Goal: Information Seeking & Learning: Compare options

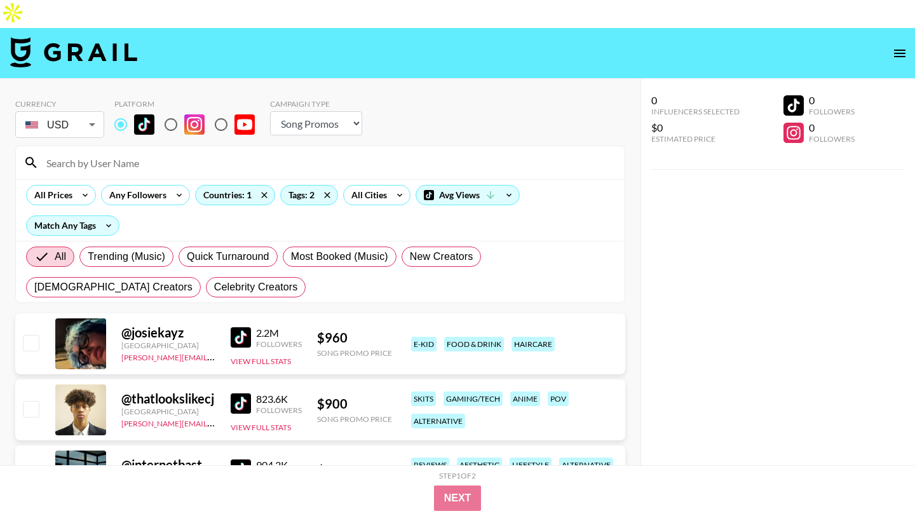
select select "Song"
click at [326, 185] on icon at bounding box center [327, 194] width 20 height 19
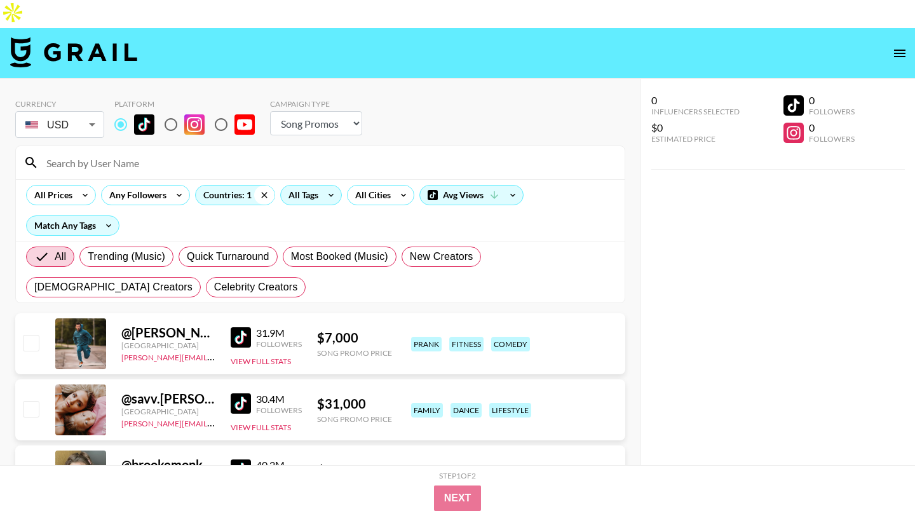
click at [268, 185] on icon at bounding box center [264, 194] width 20 height 19
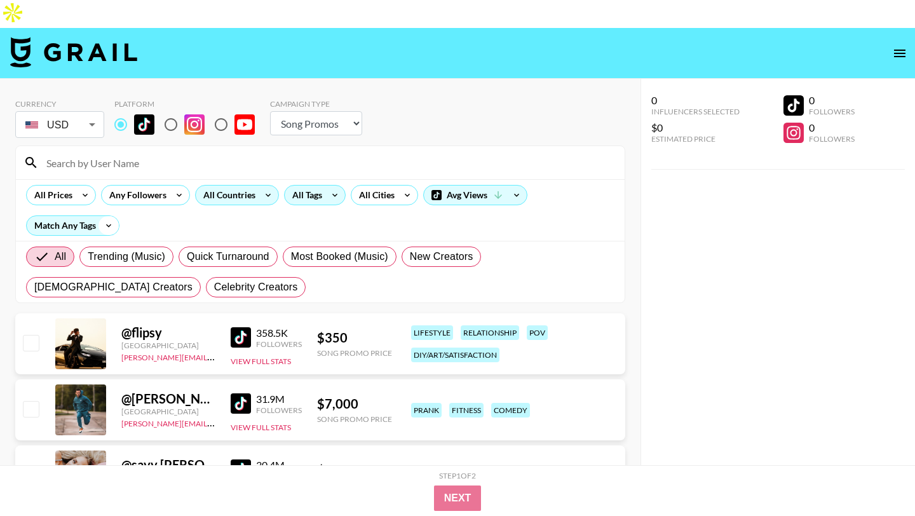
click at [109, 216] on icon at bounding box center [108, 225] width 20 height 19
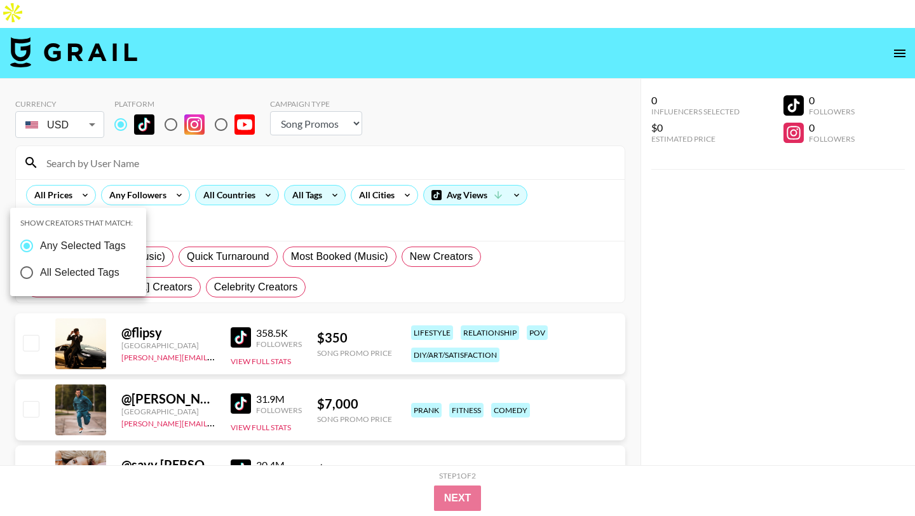
click at [255, 133] on div at bounding box center [457, 258] width 915 height 516
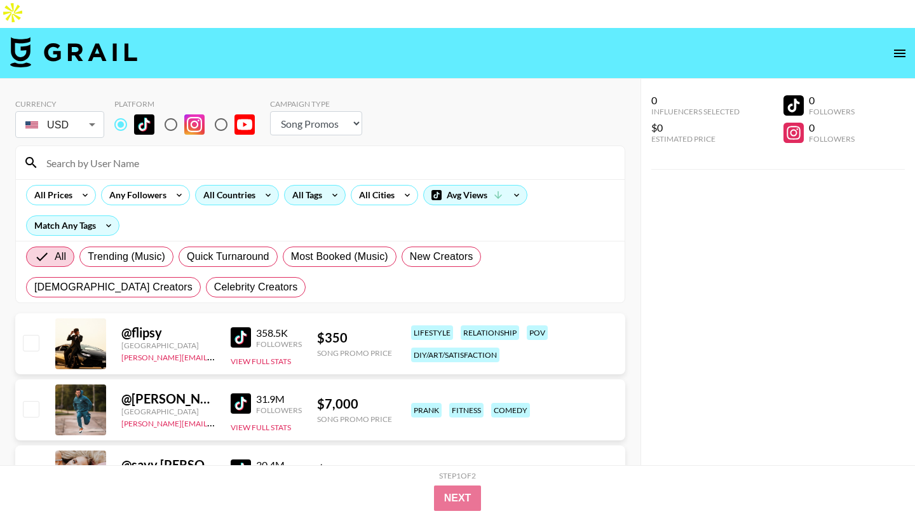
click at [129, 152] on input at bounding box center [328, 162] width 578 height 20
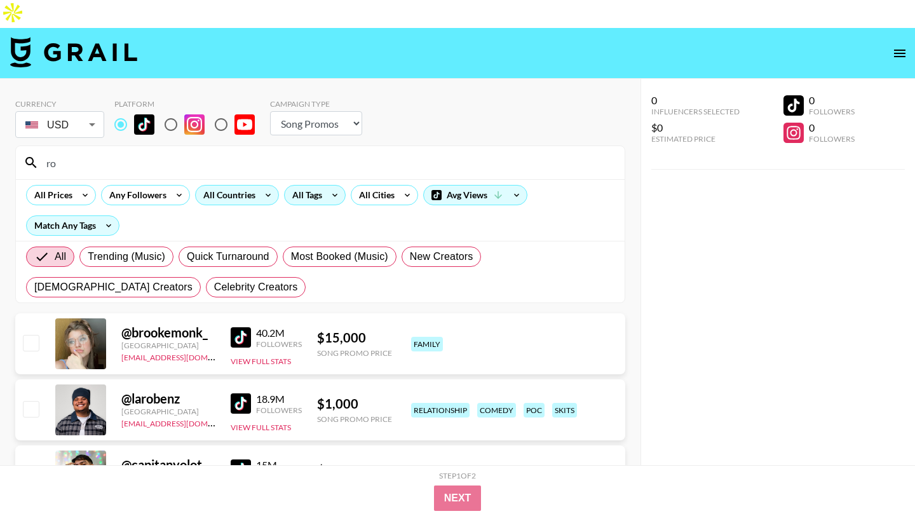
type input "r"
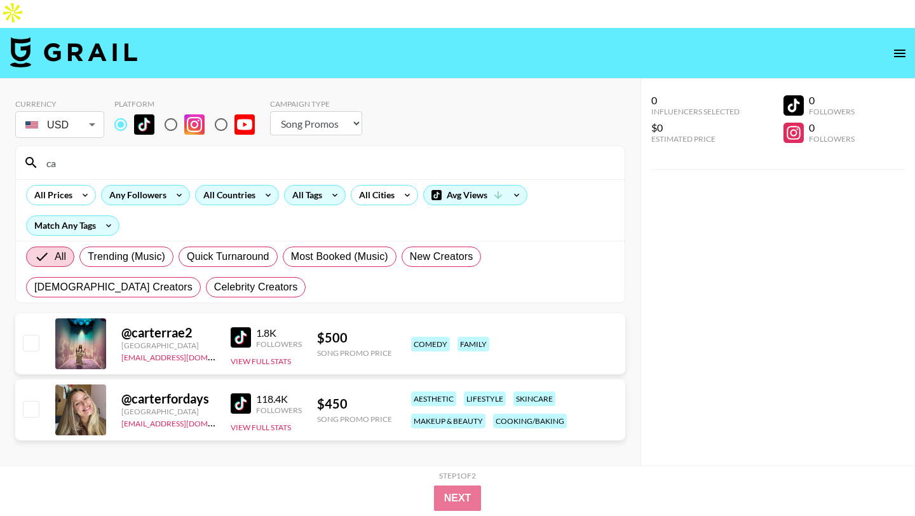
type input "c"
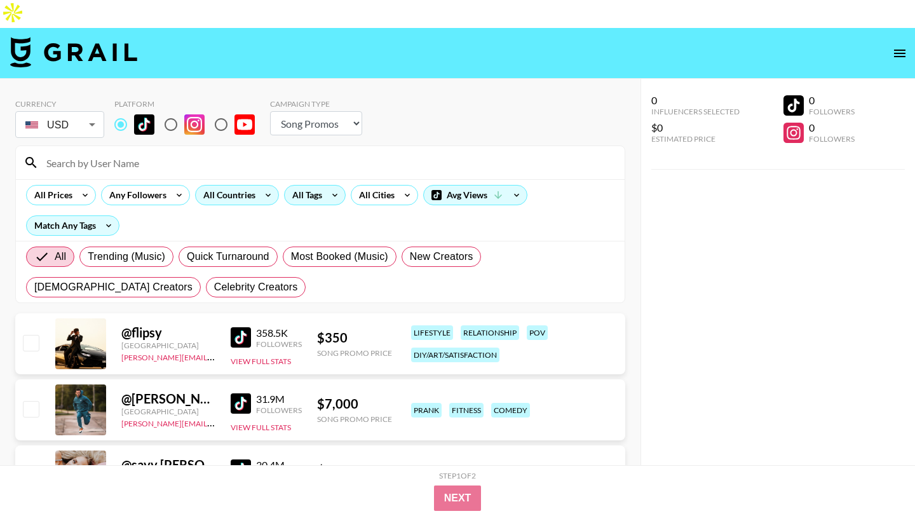
click at [315, 185] on div "All Tags" at bounding box center [305, 194] width 40 height 19
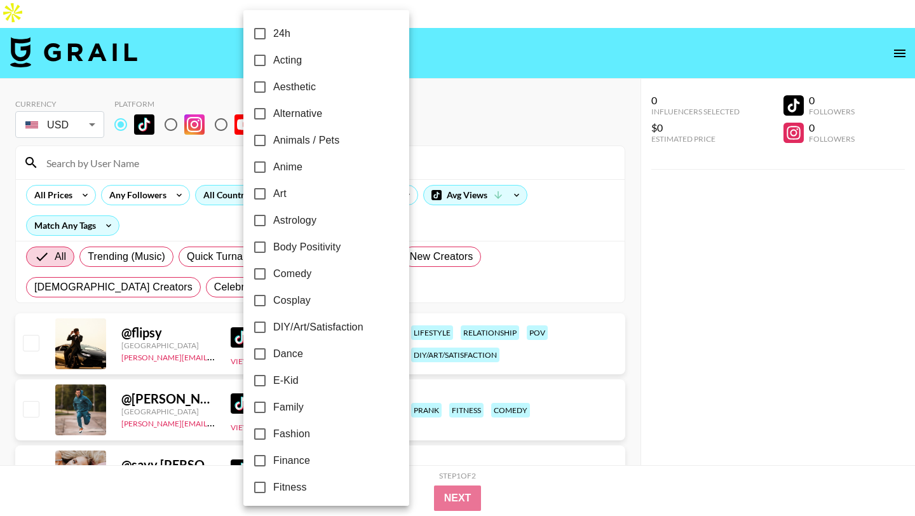
click at [261, 87] on input "Aesthetic" at bounding box center [259, 87] width 27 height 27
checkbox input "true"
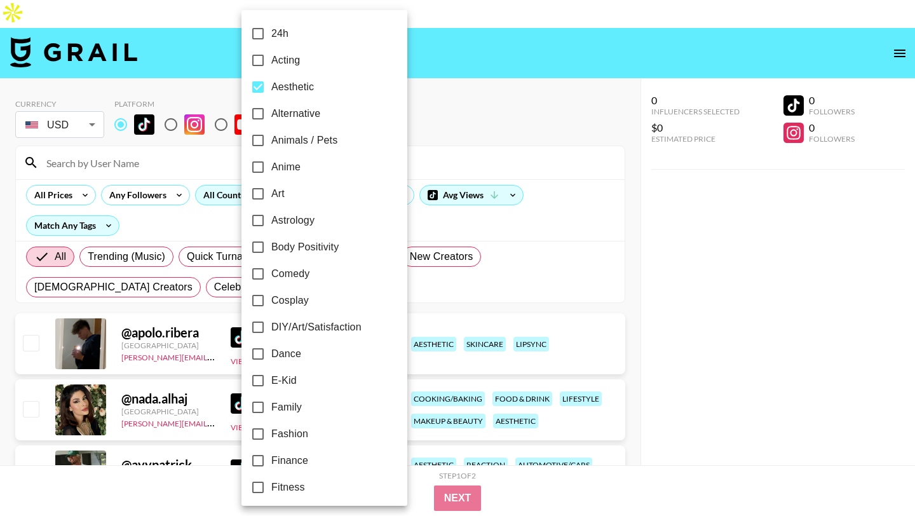
click at [499, 89] on div at bounding box center [457, 258] width 915 height 516
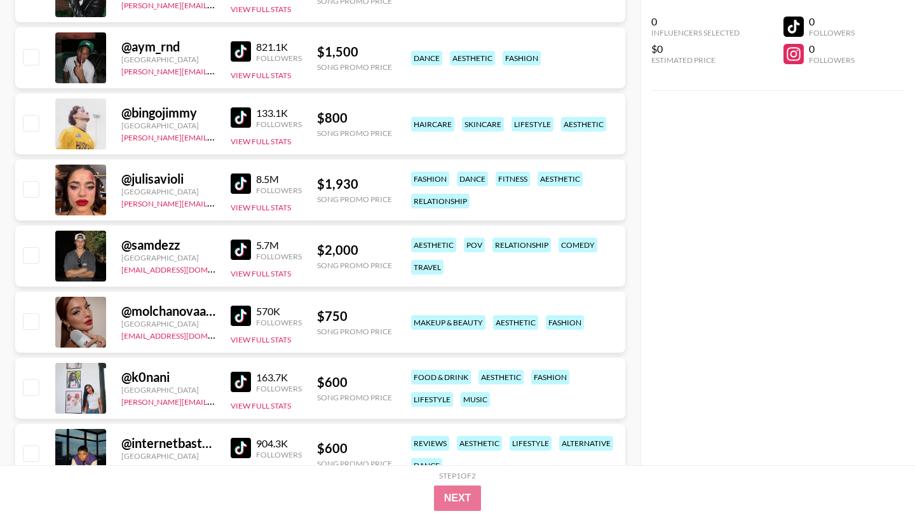
scroll to position [701, 0]
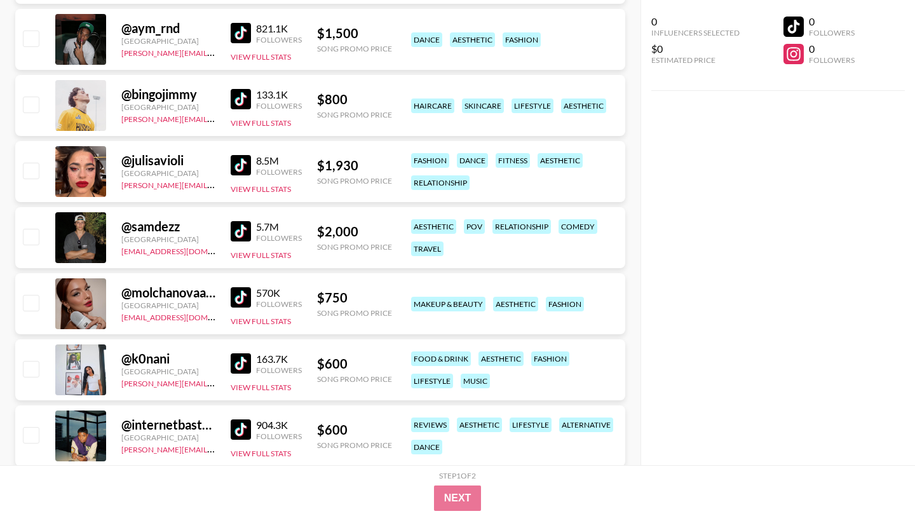
click at [242, 353] on img at bounding box center [241, 363] width 20 height 20
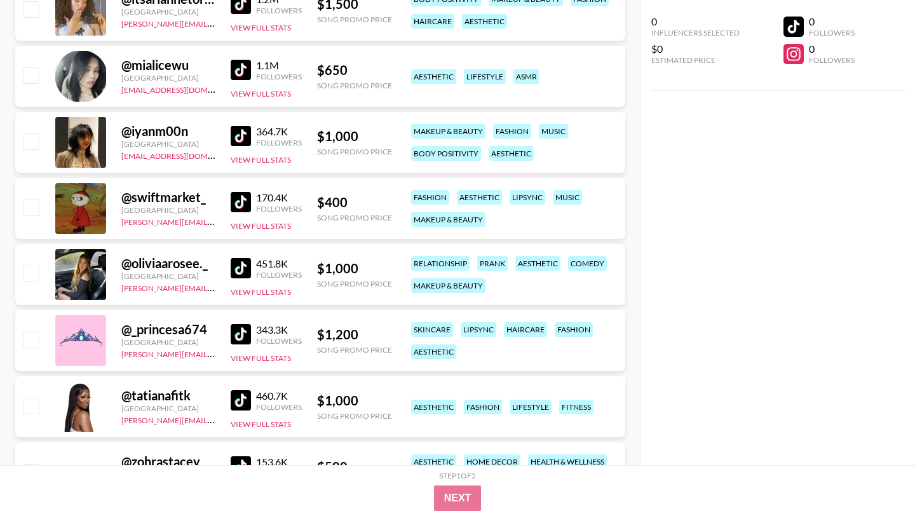
scroll to position [3209, 0]
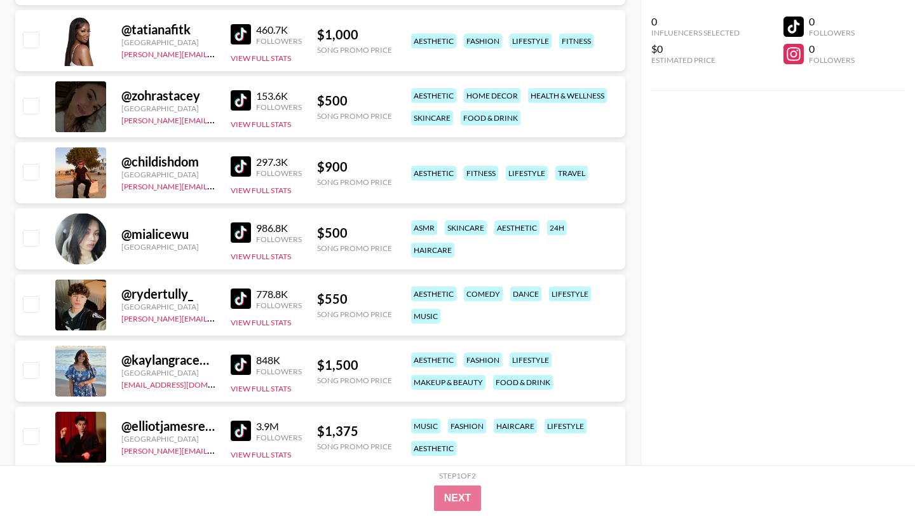
click at [244, 222] on img at bounding box center [241, 232] width 20 height 20
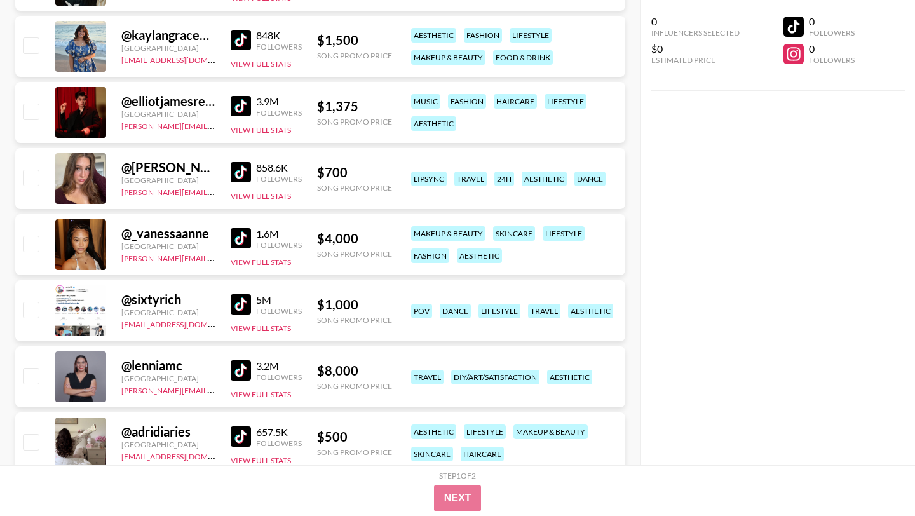
scroll to position [3536, 0]
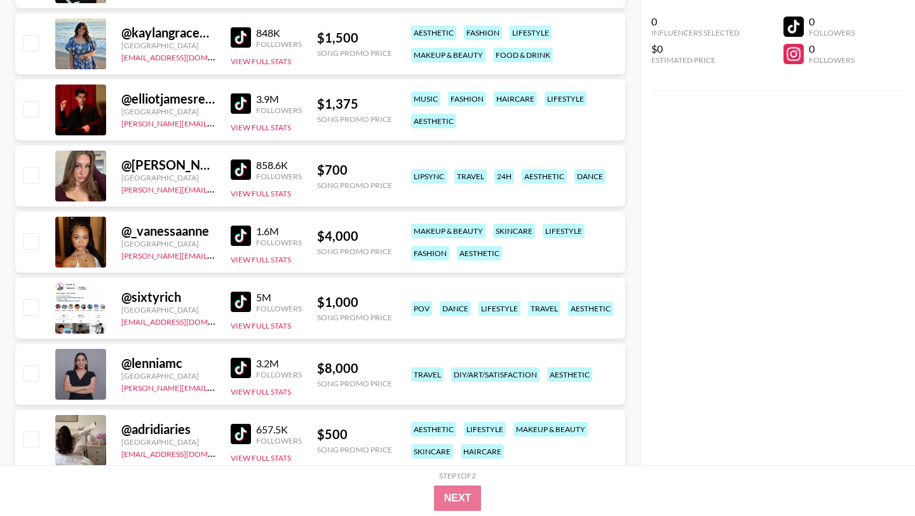
click at [236, 424] on img at bounding box center [241, 434] width 20 height 20
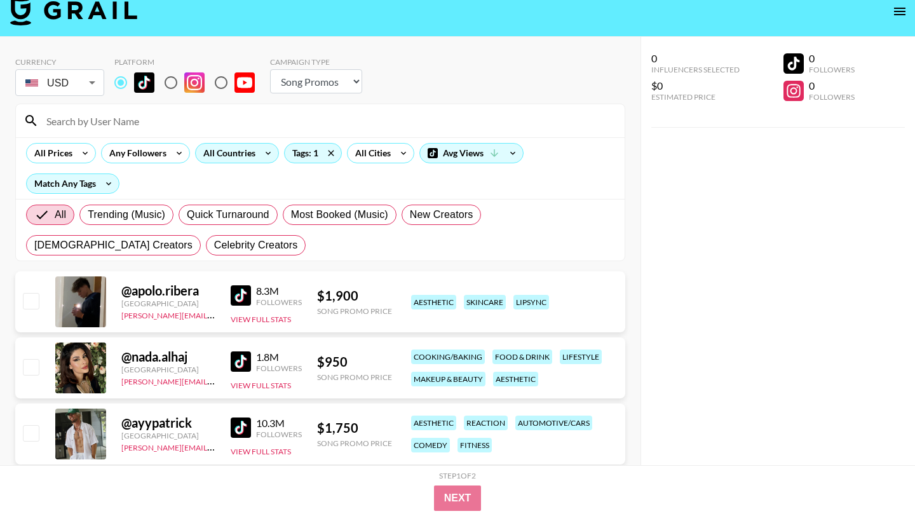
scroll to position [0, 0]
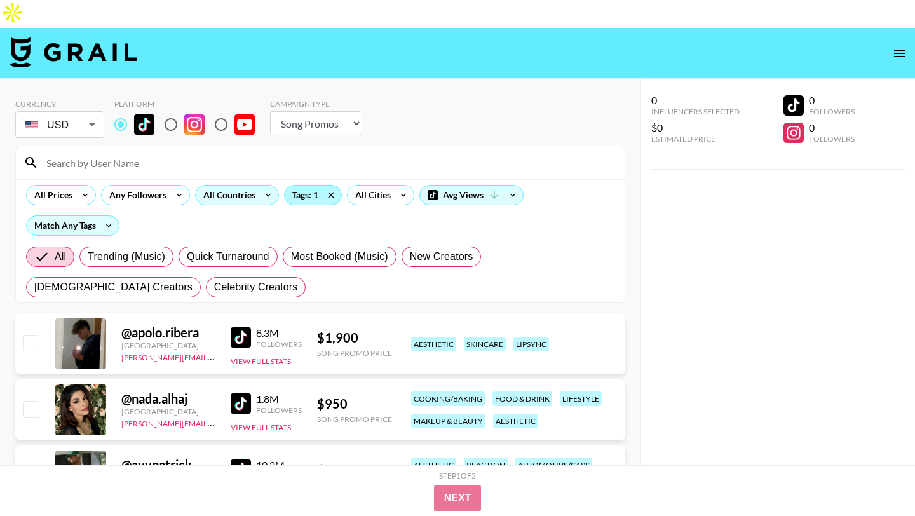
click at [303, 185] on div "Tags: 1" at bounding box center [313, 194] width 57 height 19
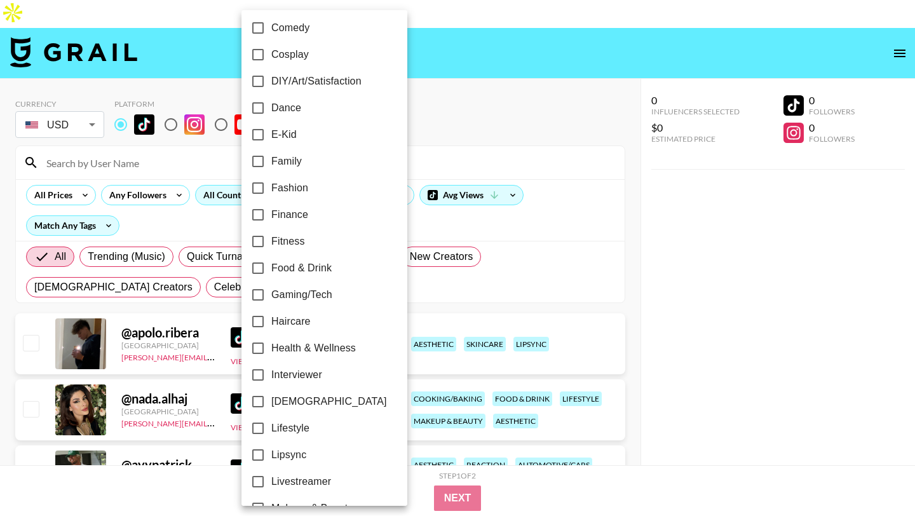
scroll to position [247, 0]
click at [255, 428] on input "Lifestyle" at bounding box center [258, 426] width 27 height 27
checkbox input "true"
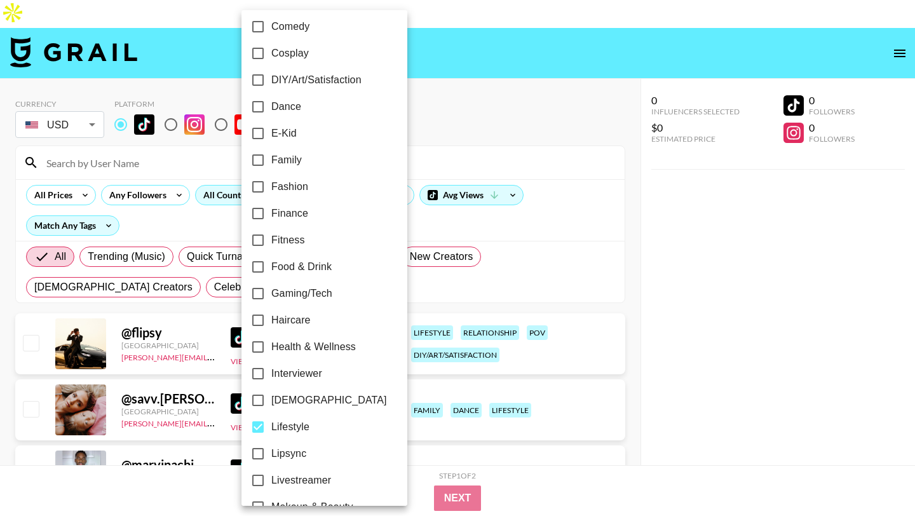
click at [84, 167] on div at bounding box center [457, 258] width 915 height 516
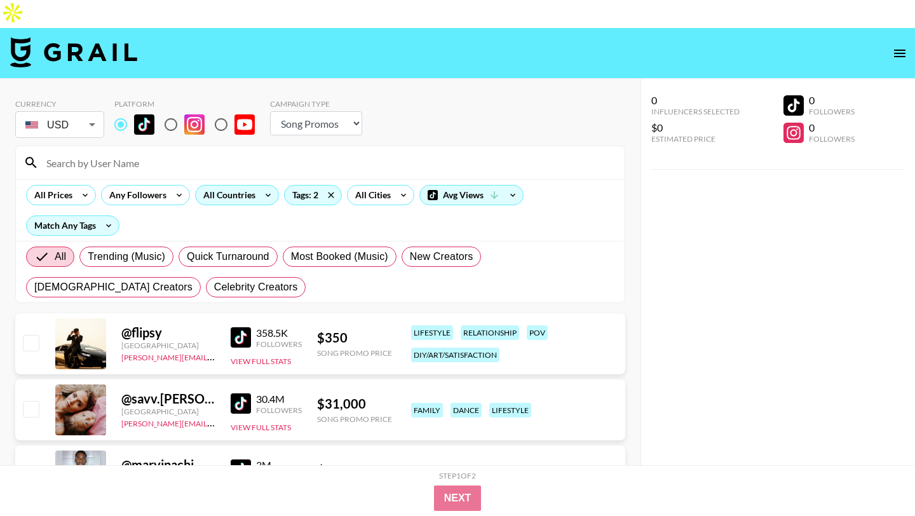
click at [84, 194] on icon at bounding box center [85, 195] width 5 height 3
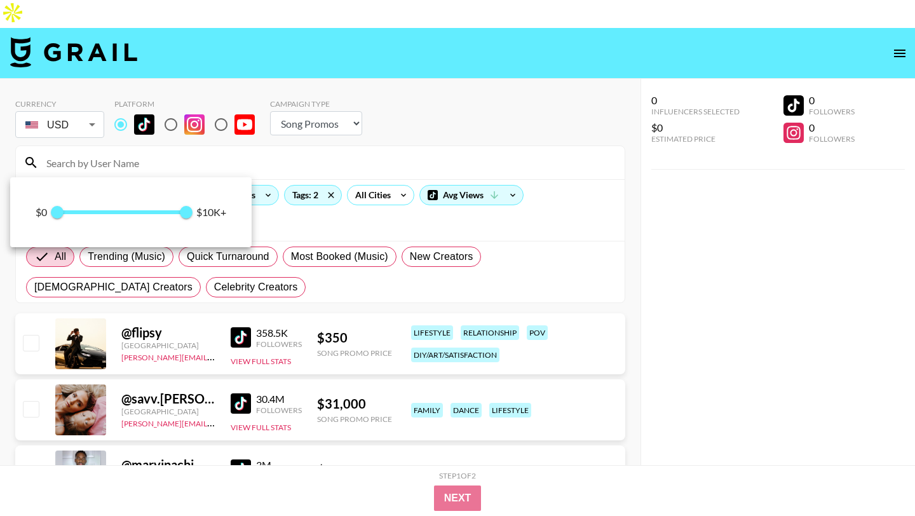
click at [285, 196] on div at bounding box center [457, 258] width 915 height 516
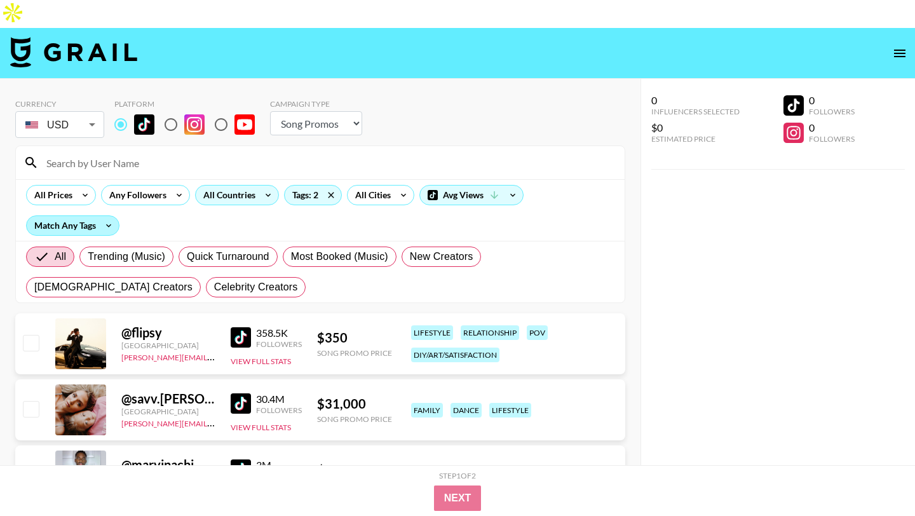
click at [78, 216] on div "Match Any Tags" at bounding box center [73, 225] width 92 height 19
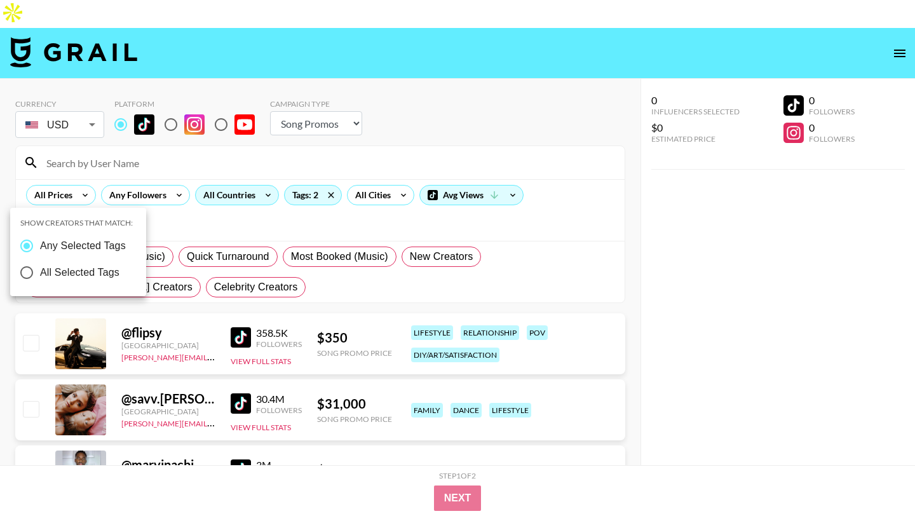
click at [26, 272] on input "All Selected Tags" at bounding box center [26, 272] width 27 height 27
radio input "true"
radio input "false"
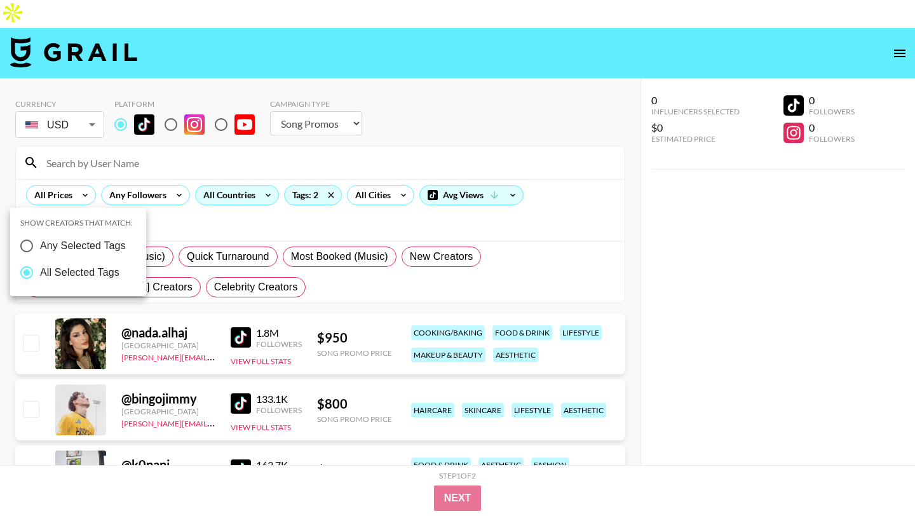
click at [318, 180] on div at bounding box center [457, 258] width 915 height 516
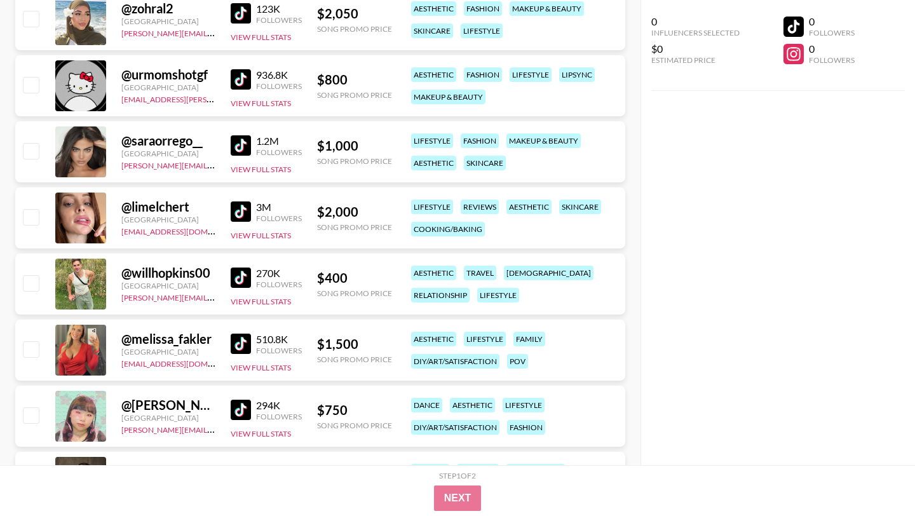
scroll to position [2884, 0]
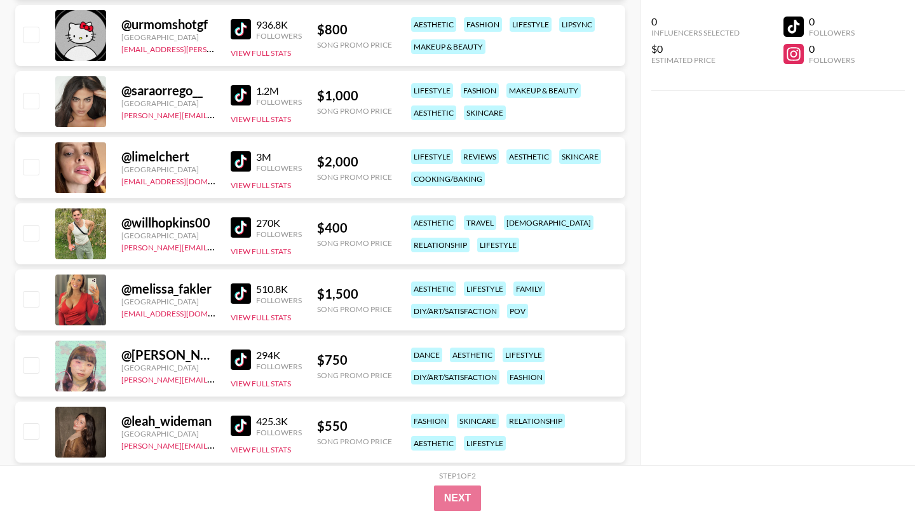
click at [237, 217] on img at bounding box center [241, 227] width 20 height 20
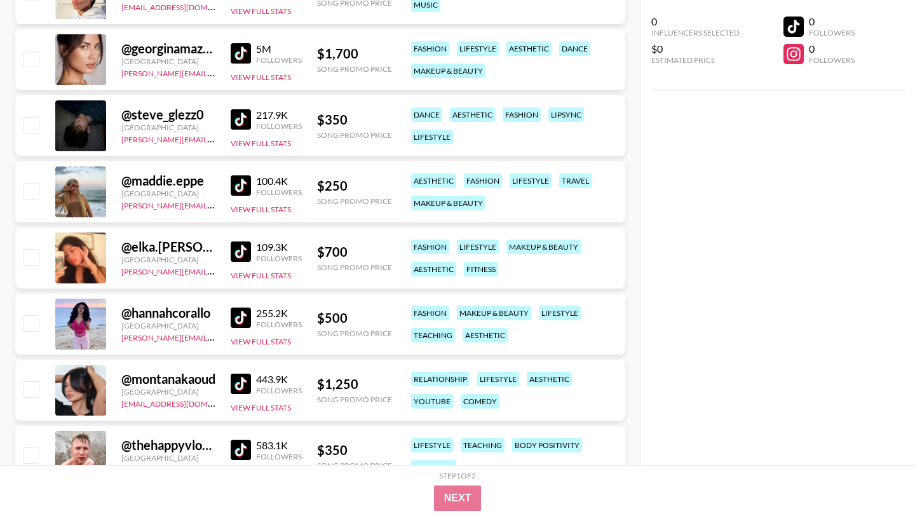
scroll to position [3604, 0]
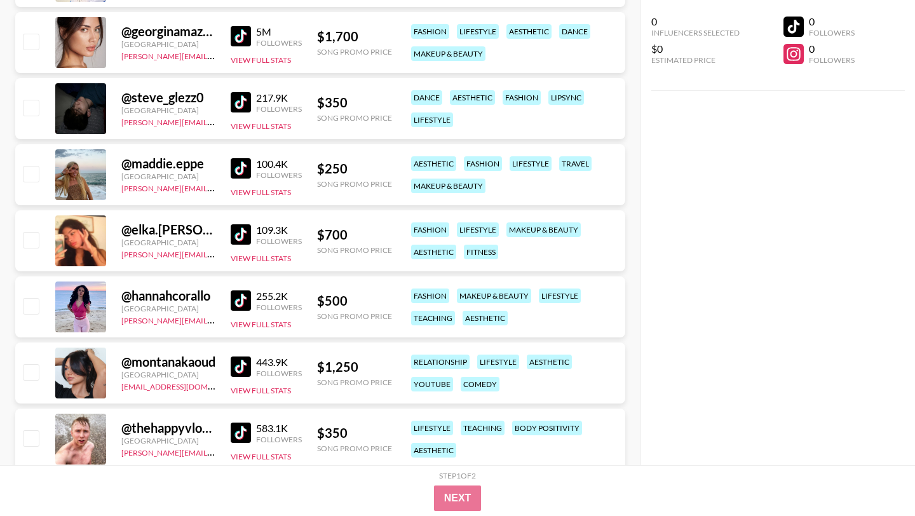
click at [239, 158] on img at bounding box center [241, 168] width 20 height 20
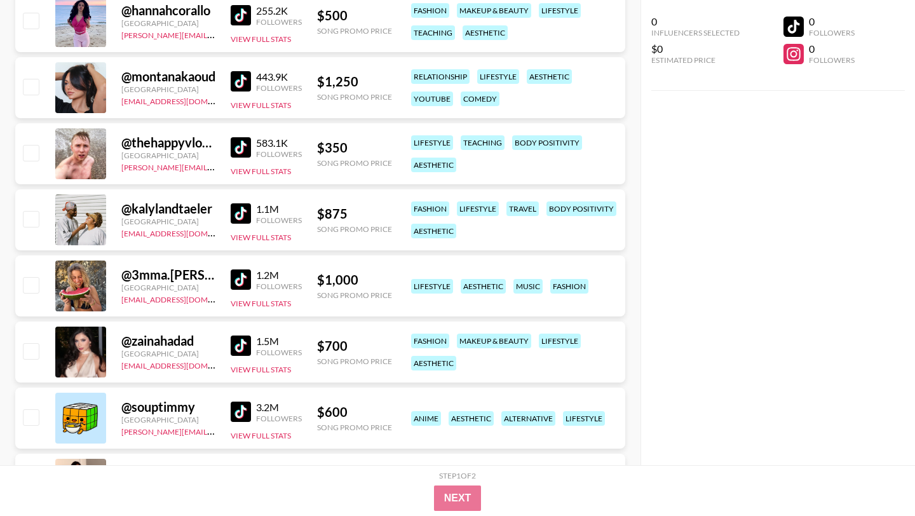
scroll to position [3931, 0]
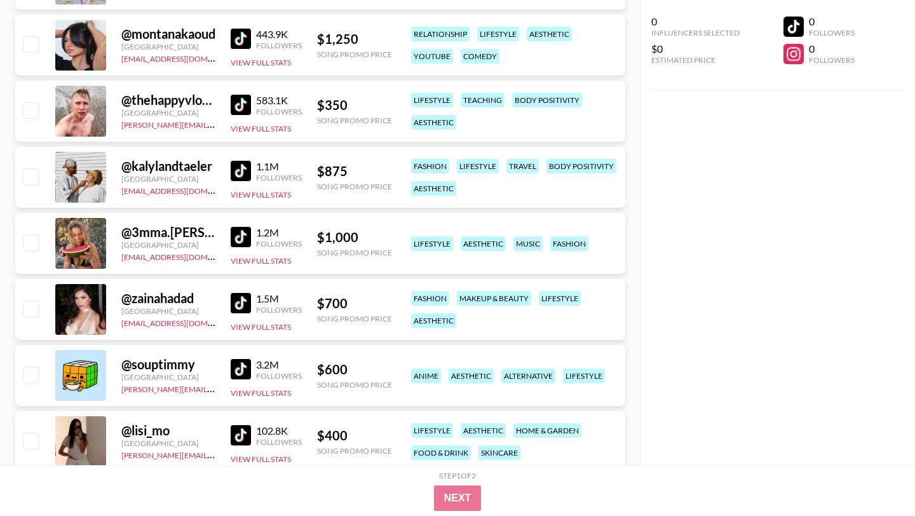
click at [243, 359] on img at bounding box center [241, 369] width 20 height 20
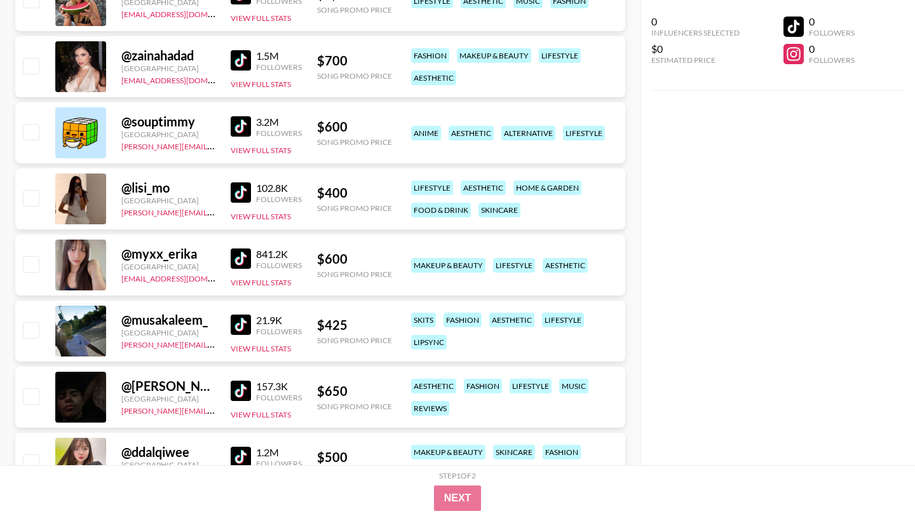
scroll to position [4199, 0]
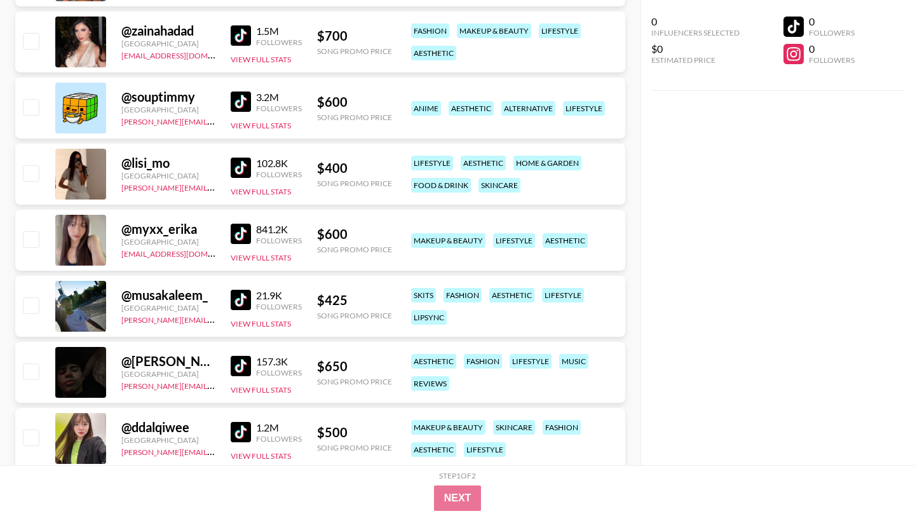
click at [241, 356] on img at bounding box center [241, 366] width 20 height 20
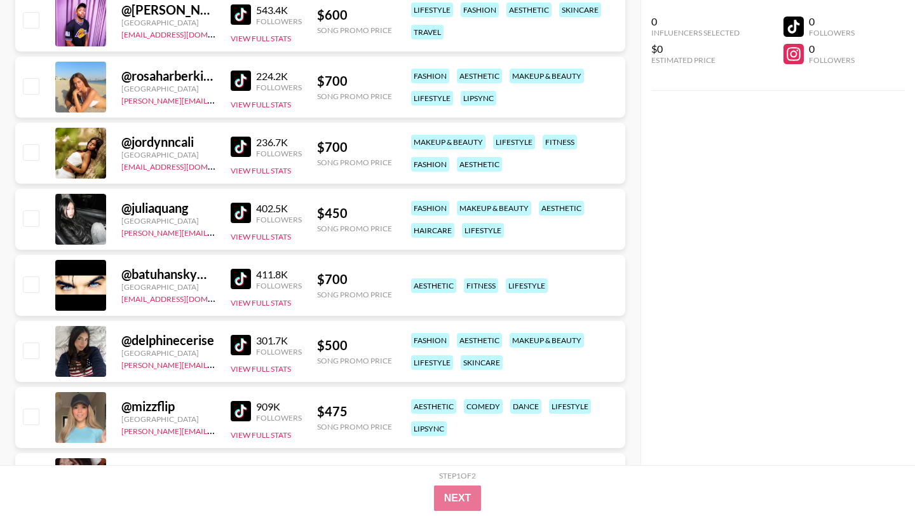
scroll to position [4782, 0]
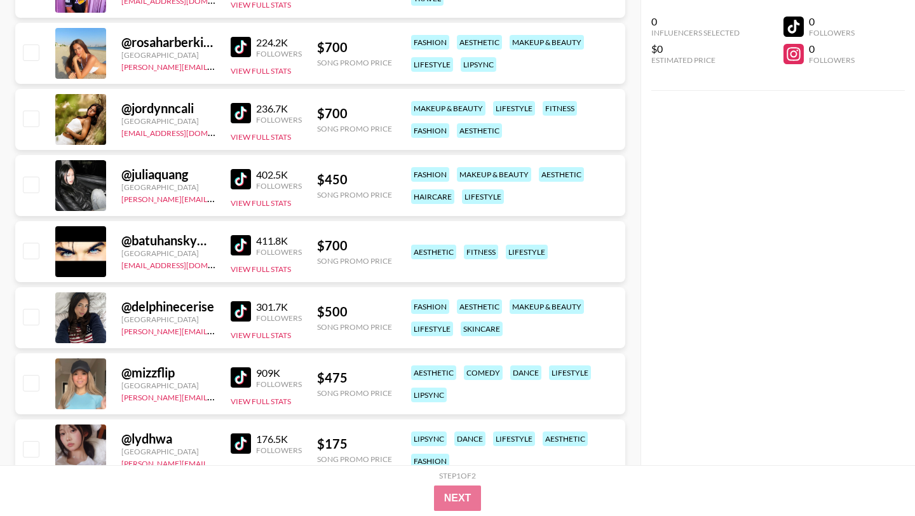
click at [241, 235] on img at bounding box center [241, 245] width 20 height 20
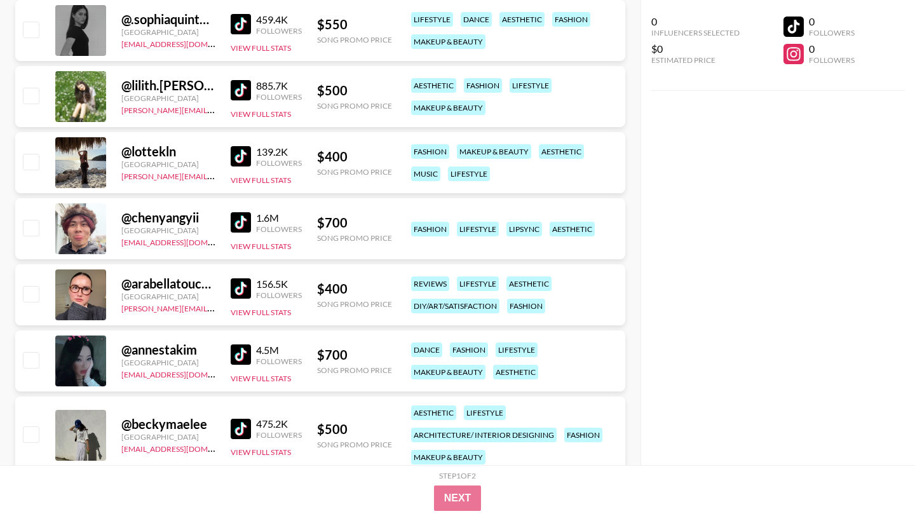
scroll to position [6438, 0]
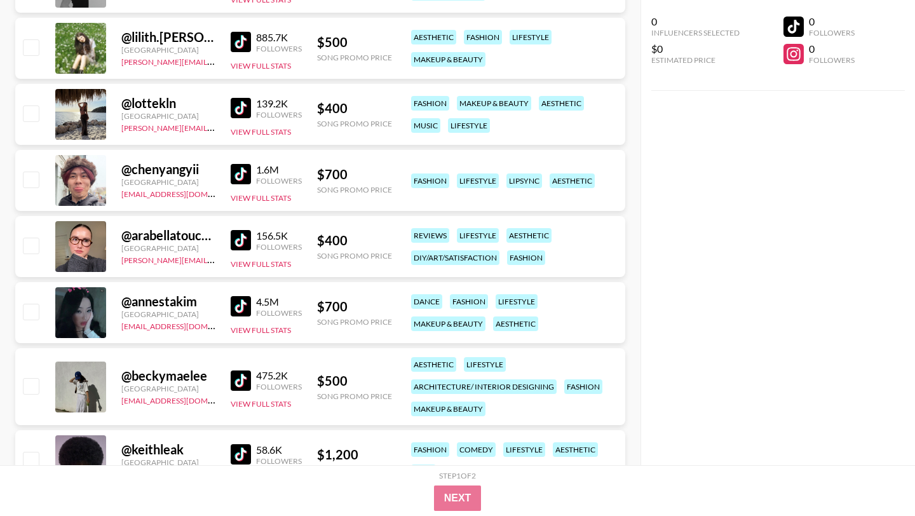
click at [245, 230] on img at bounding box center [241, 240] width 20 height 20
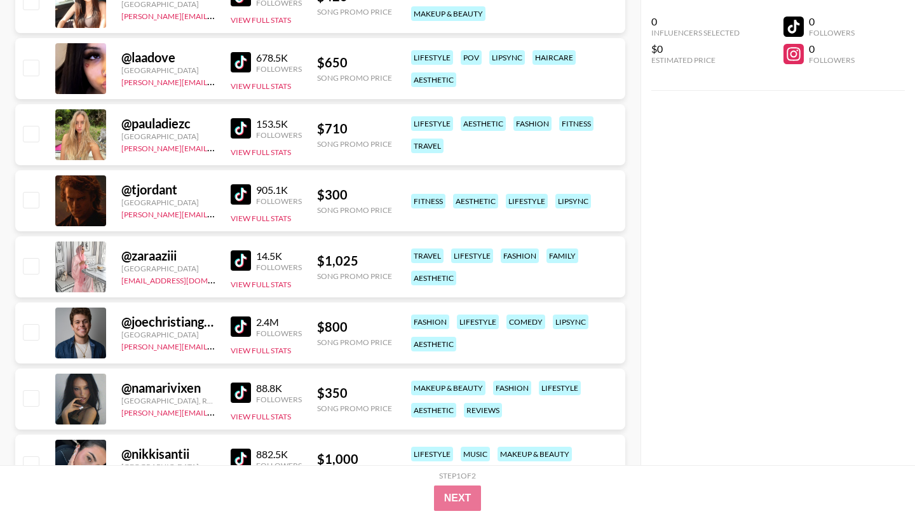
scroll to position [7299, 0]
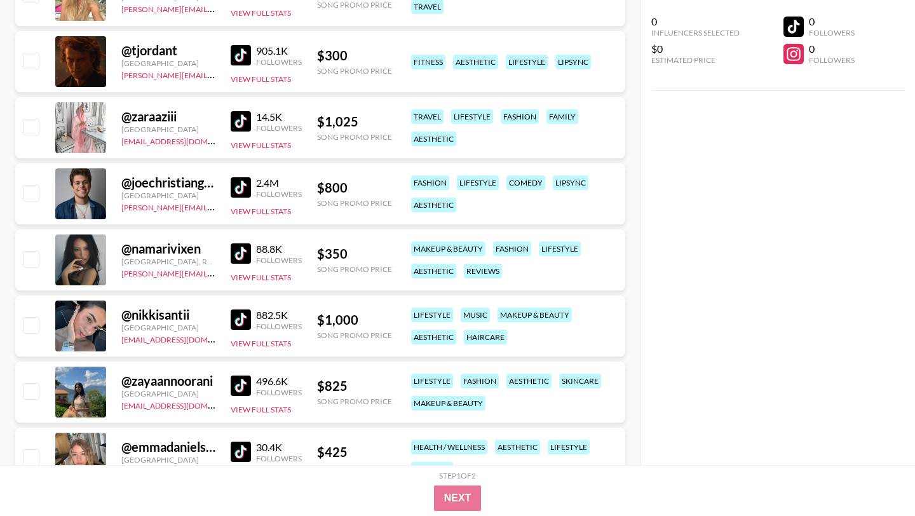
click at [233, 45] on img at bounding box center [241, 55] width 20 height 20
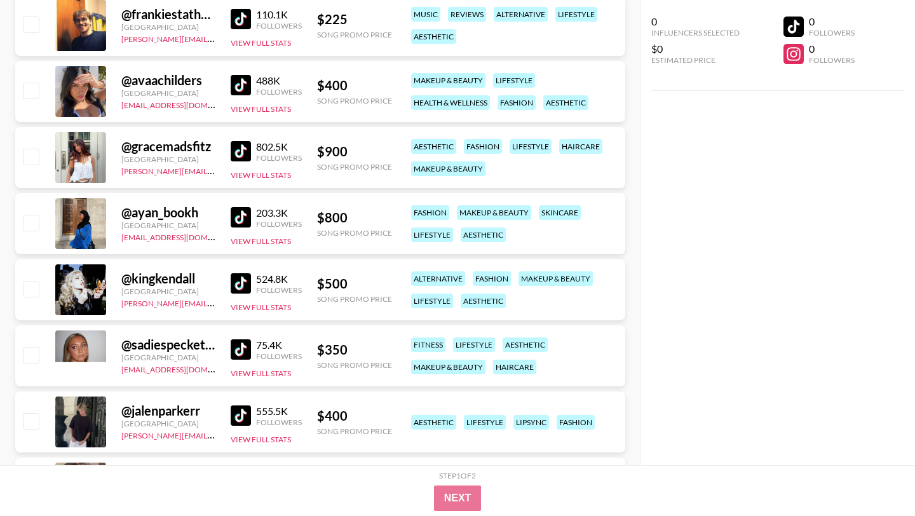
scroll to position [11412, 0]
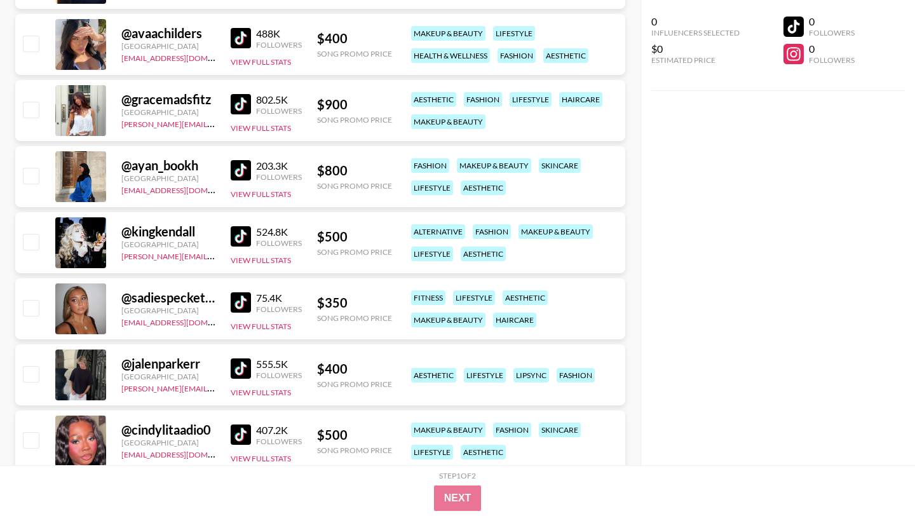
click at [236, 226] on img at bounding box center [241, 236] width 20 height 20
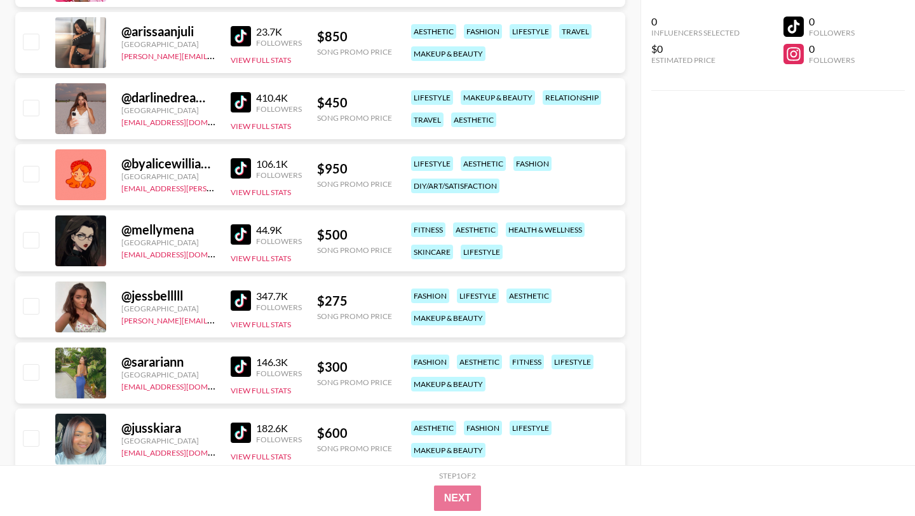
scroll to position [14058, 0]
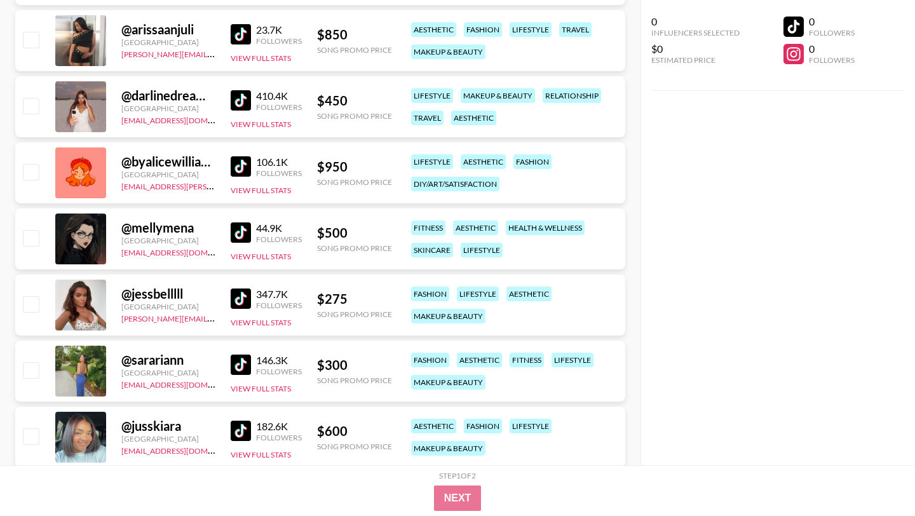
click at [241, 156] on img at bounding box center [241, 166] width 20 height 20
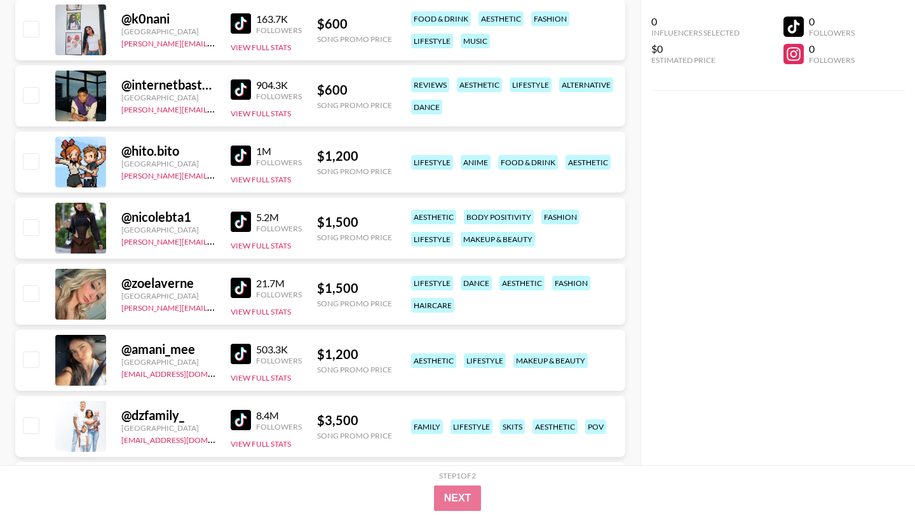
scroll to position [0, 0]
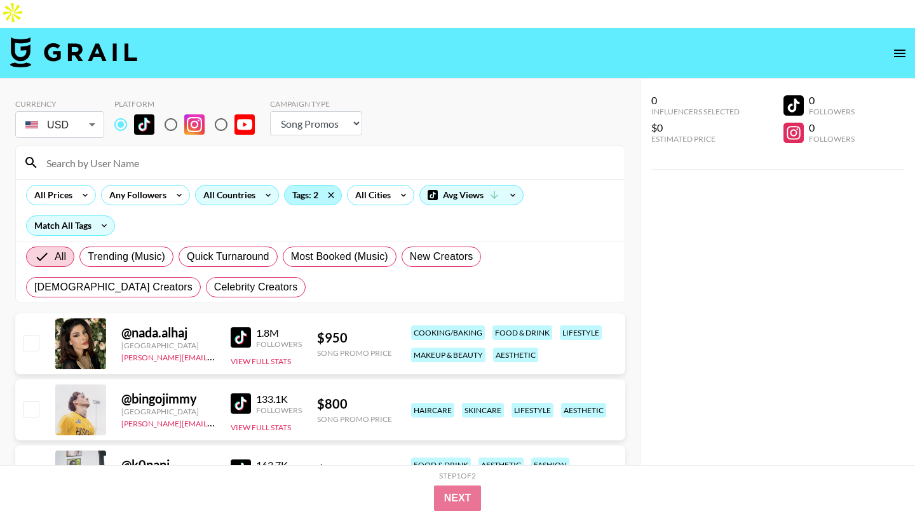
click at [300, 185] on div "Tags: 2" at bounding box center [313, 194] width 57 height 19
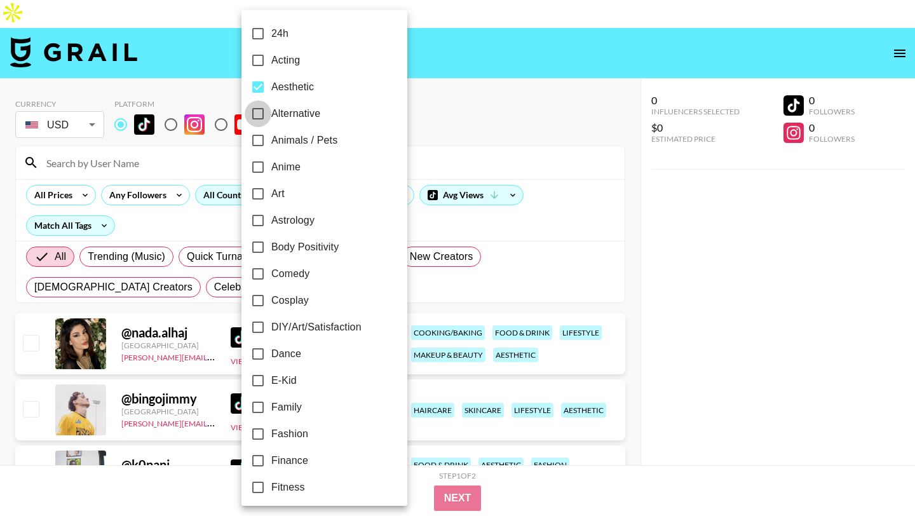
click at [259, 112] on input "Alternative" at bounding box center [258, 113] width 27 height 27
checkbox input "true"
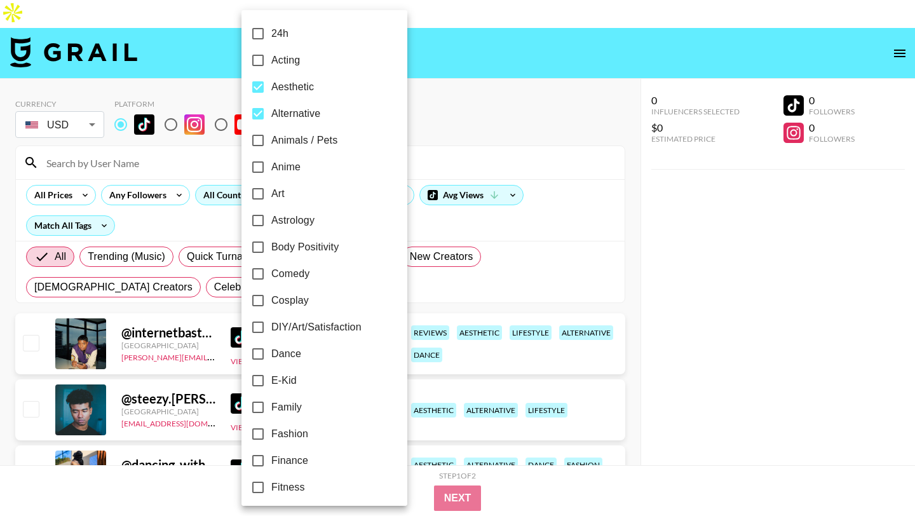
click at [480, 84] on div at bounding box center [457, 258] width 915 height 516
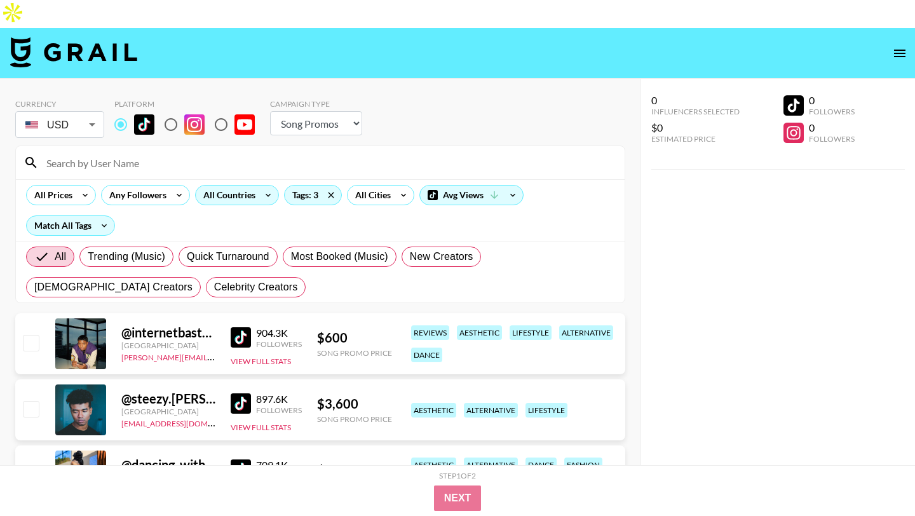
click at [239, 327] on img at bounding box center [241, 337] width 20 height 20
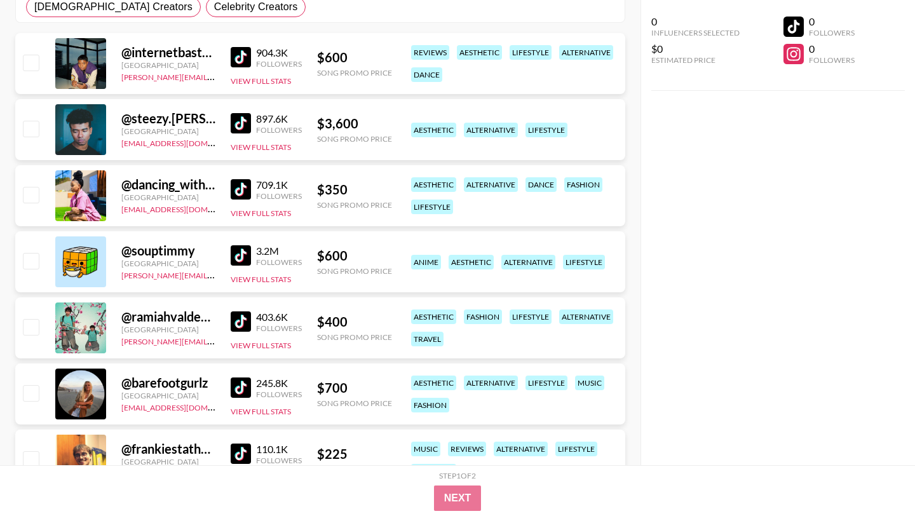
scroll to position [342, 0]
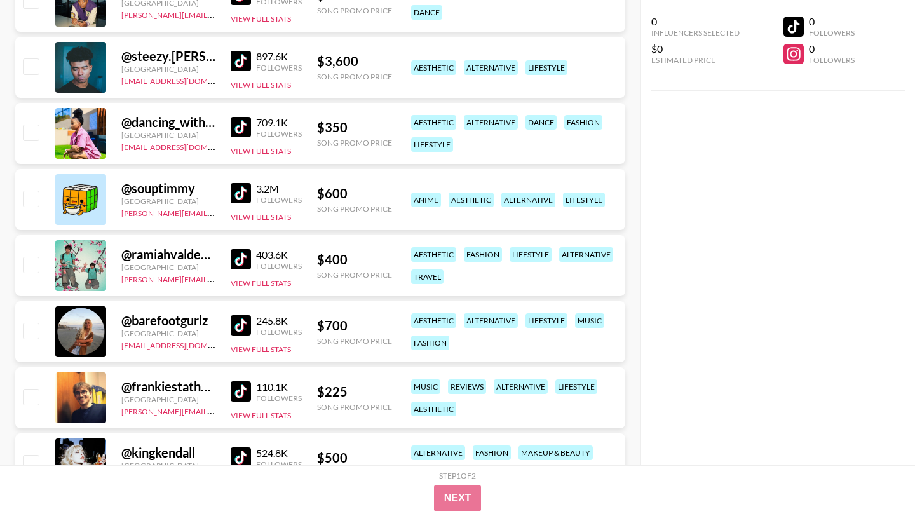
click at [232, 249] on img at bounding box center [241, 259] width 20 height 20
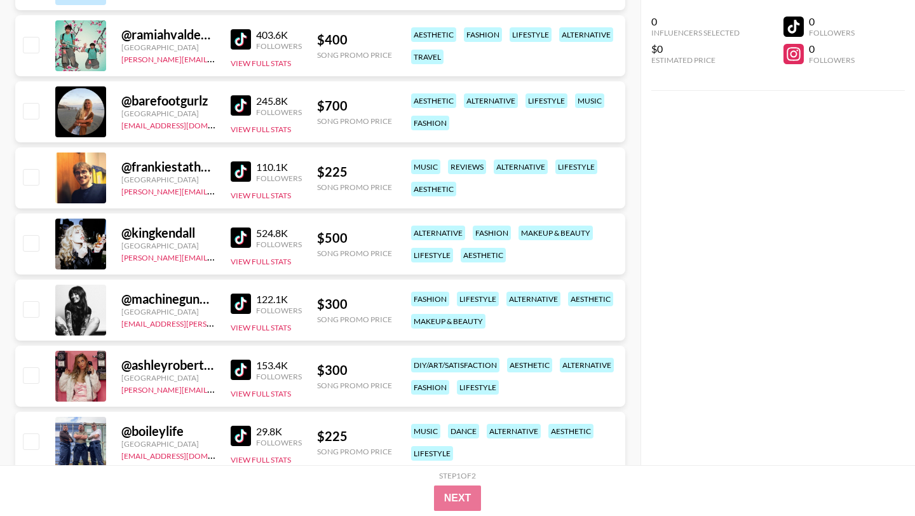
scroll to position [563, 0]
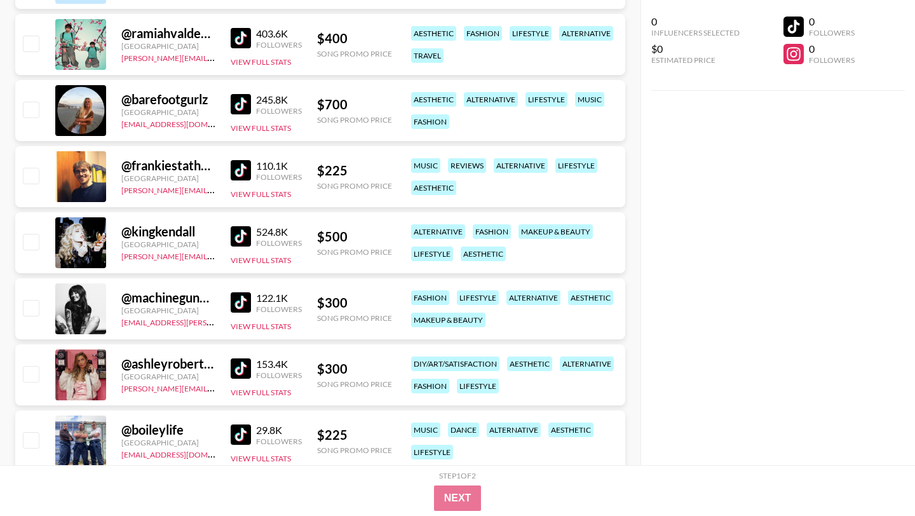
click at [235, 292] on img at bounding box center [241, 302] width 20 height 20
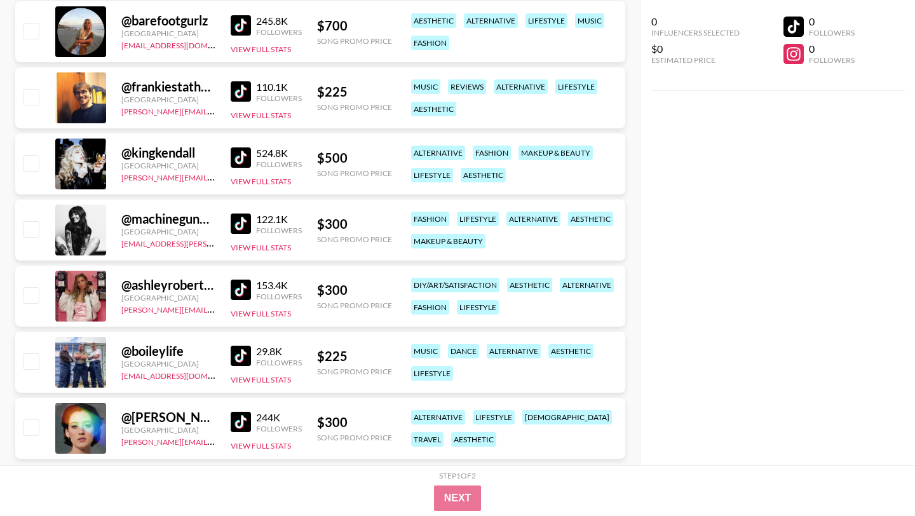
scroll to position [643, 0]
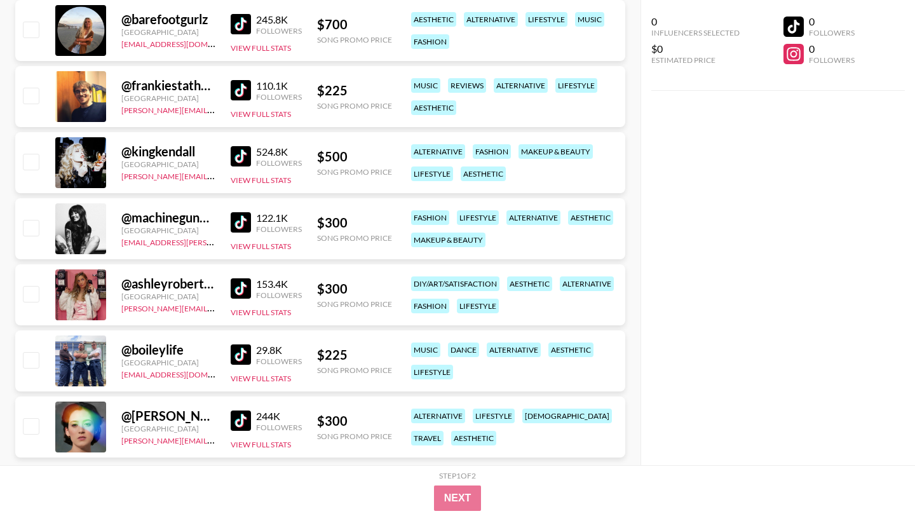
click at [239, 410] on img at bounding box center [241, 420] width 20 height 20
